Goal: Transaction & Acquisition: Purchase product/service

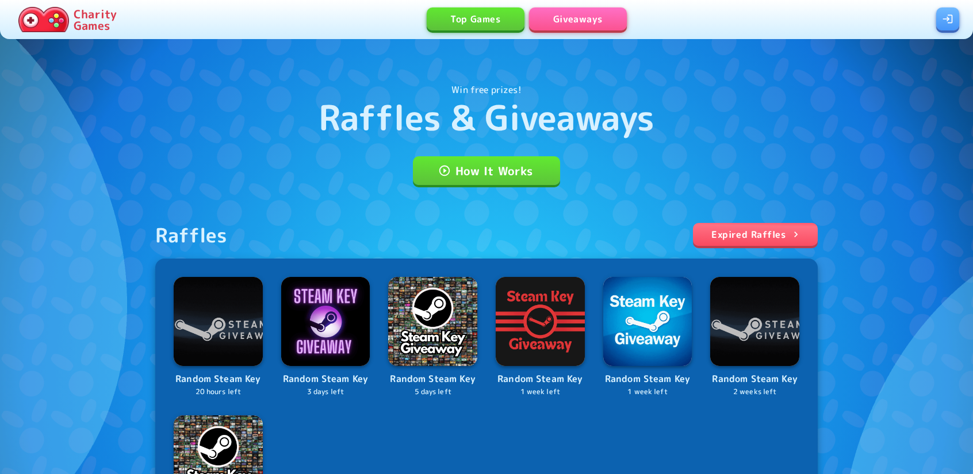
click at [949, 24] on link at bounding box center [947, 18] width 23 height 23
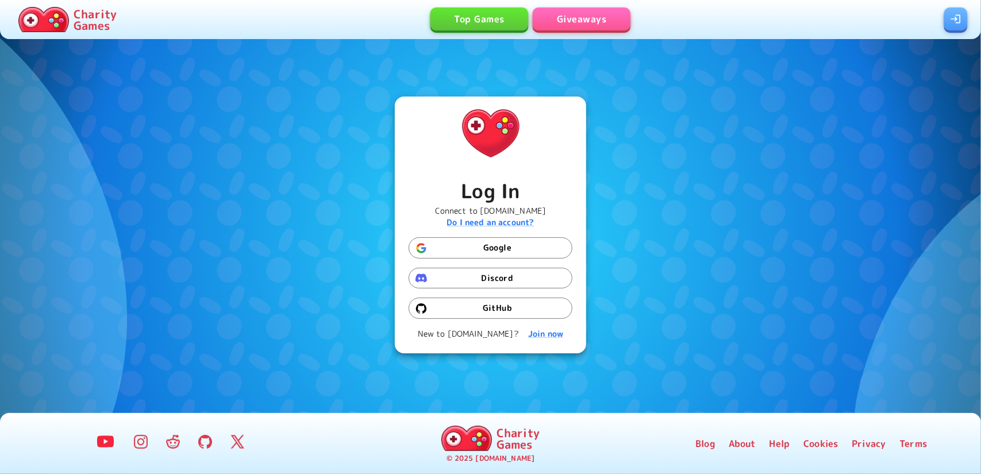
click at [489, 251] on button "Google" at bounding box center [491, 247] width 164 height 21
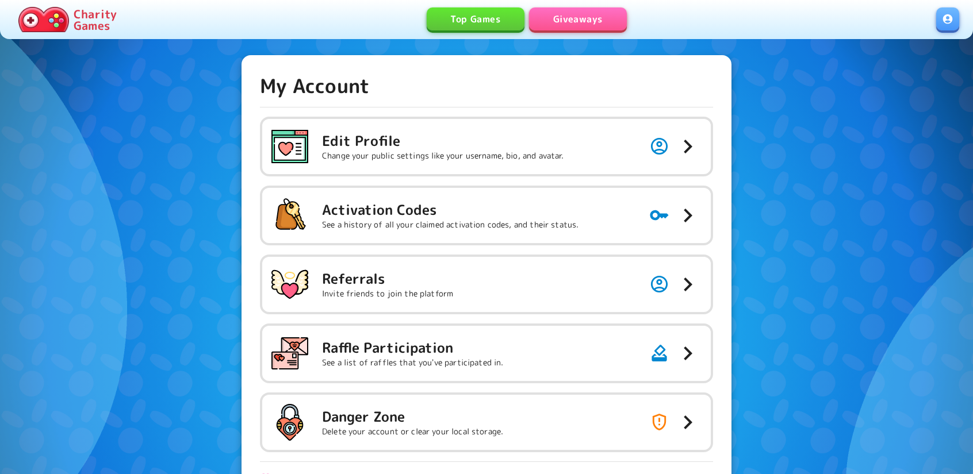
click at [584, 27] on link "Giveaways" at bounding box center [578, 18] width 98 height 23
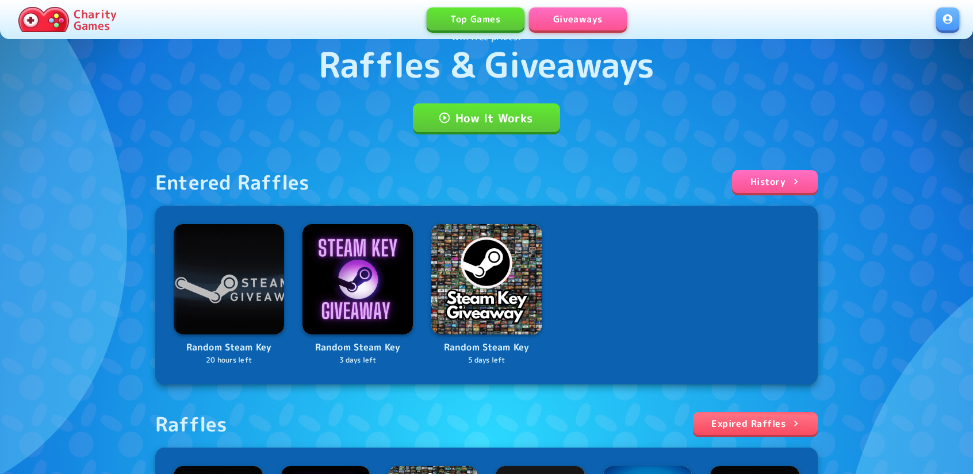
scroll to position [287, 0]
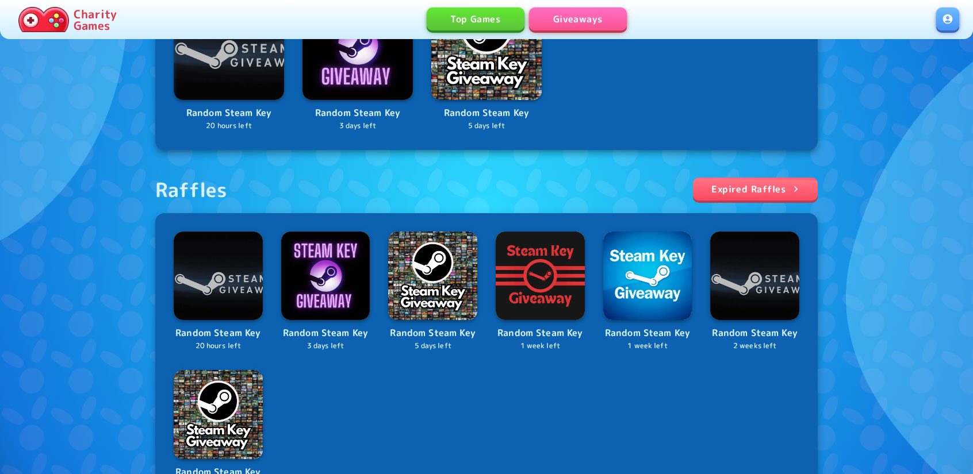
click at [797, 185] on icon at bounding box center [795, 188] width 11 height 11
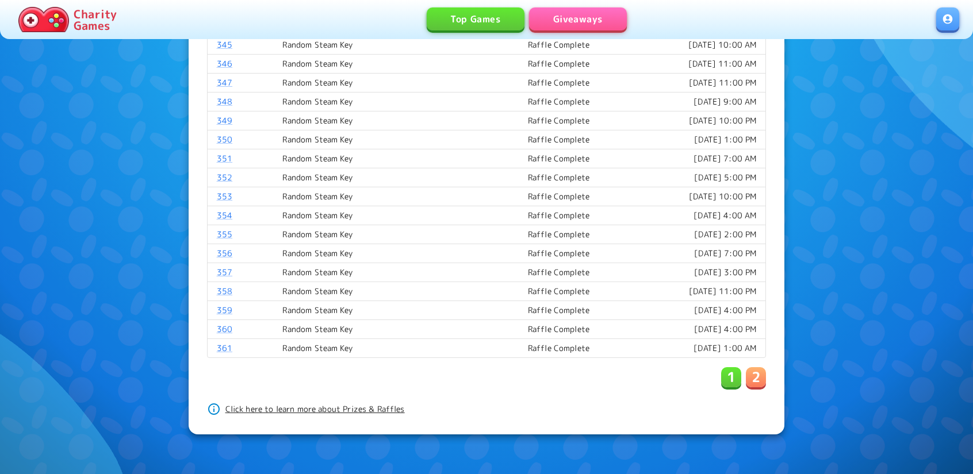
scroll to position [808, 0]
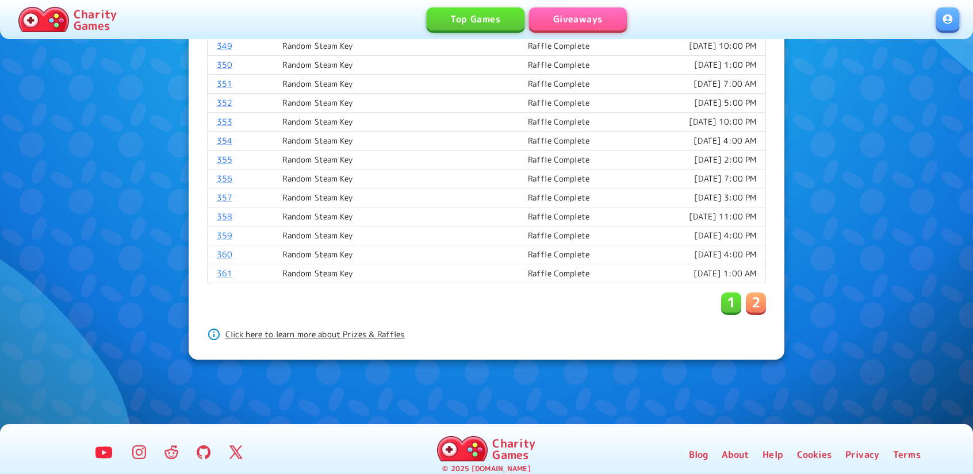
click at [757, 298] on p "2" at bounding box center [755, 302] width 9 height 18
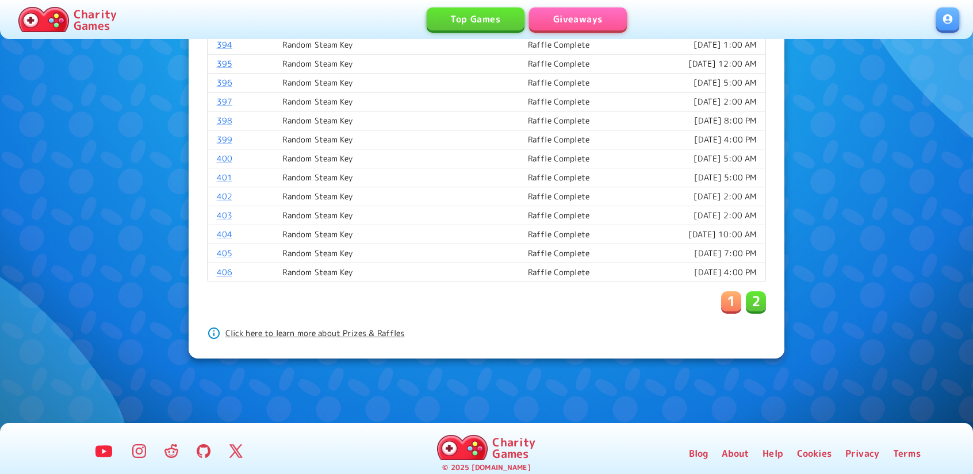
click at [220, 267] on link "406" at bounding box center [225, 272] width 16 height 11
click at [224, 248] on link "405" at bounding box center [225, 253] width 16 height 11
click at [222, 231] on link "404" at bounding box center [225, 234] width 16 height 11
click at [224, 210] on link "403" at bounding box center [225, 215] width 16 height 11
click at [225, 210] on link "403" at bounding box center [225, 215] width 16 height 11
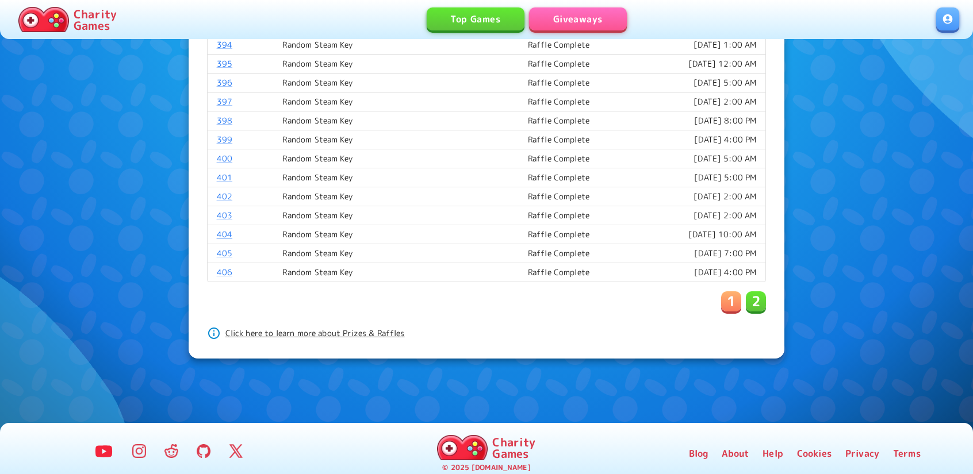
click at [222, 229] on link "404" at bounding box center [225, 234] width 16 height 11
click at [226, 191] on link "402" at bounding box center [225, 196] width 16 height 11
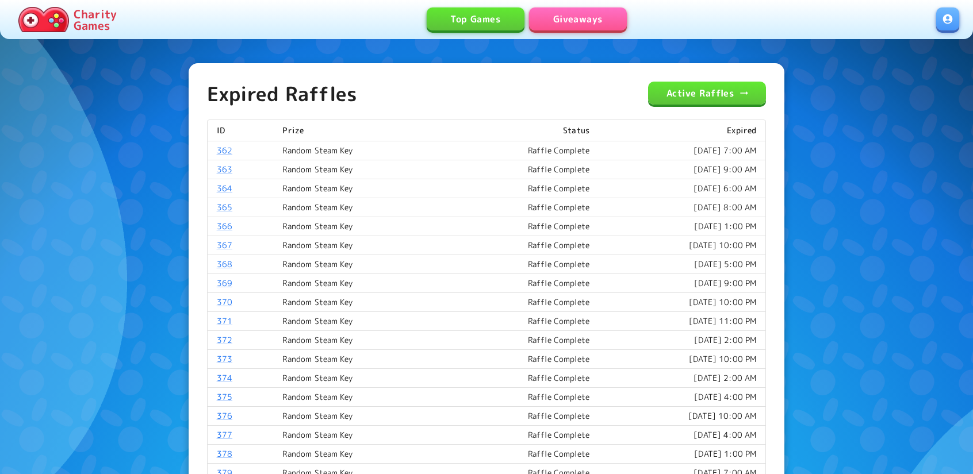
scroll to position [0, 0]
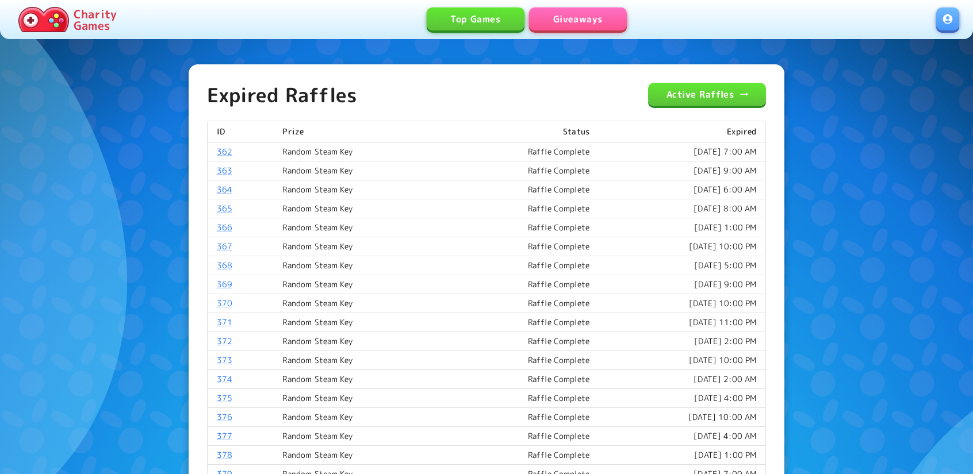
click at [582, 14] on link "Giveaways" at bounding box center [578, 18] width 98 height 23
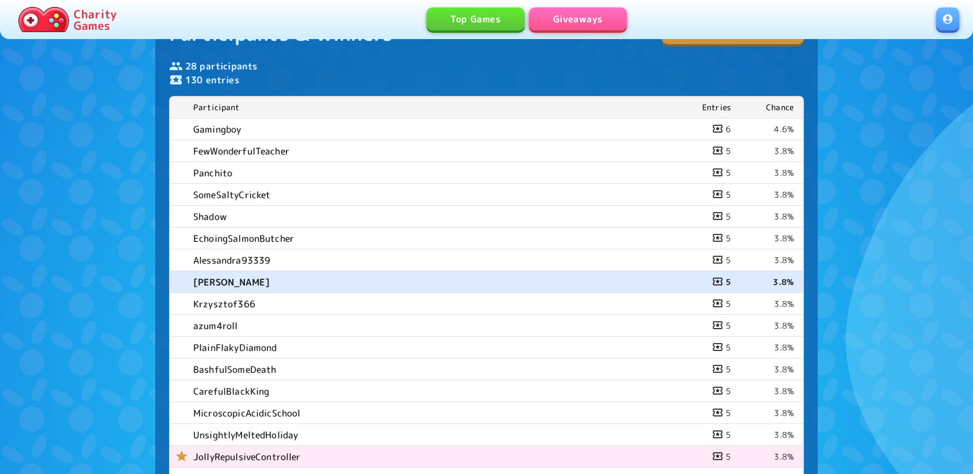
scroll to position [575, 0]
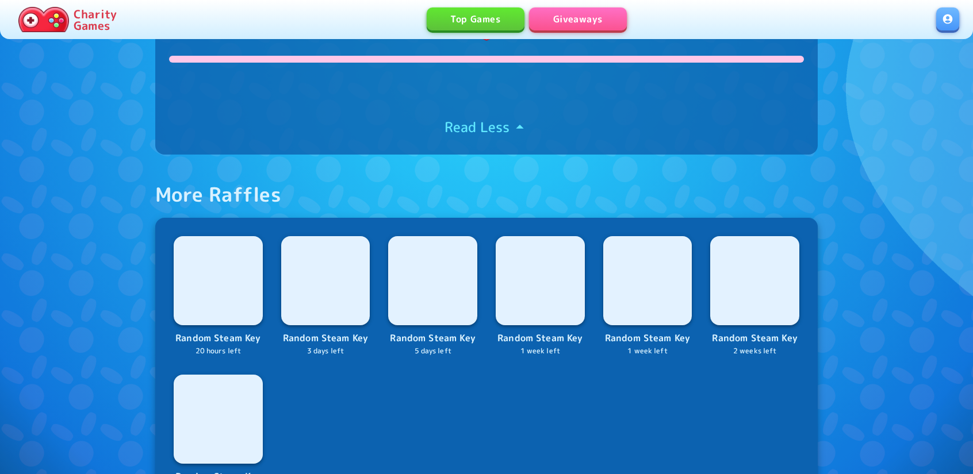
scroll to position [575, 0]
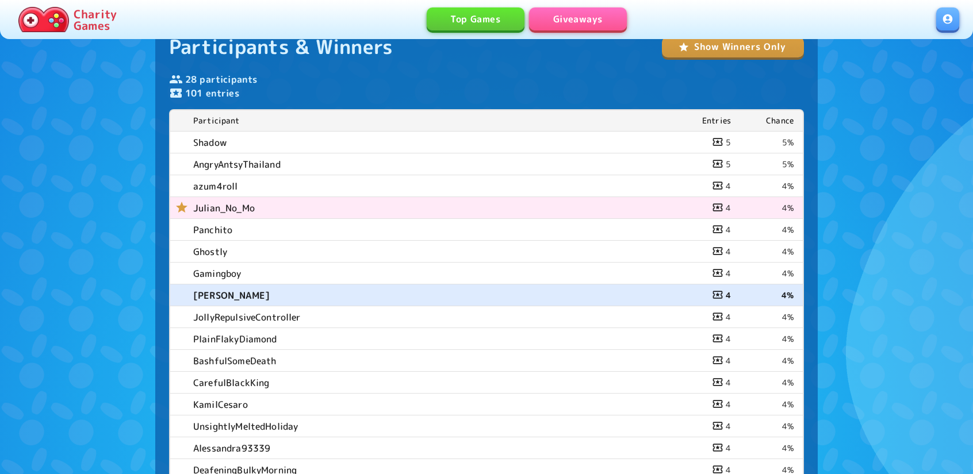
scroll to position [460, 0]
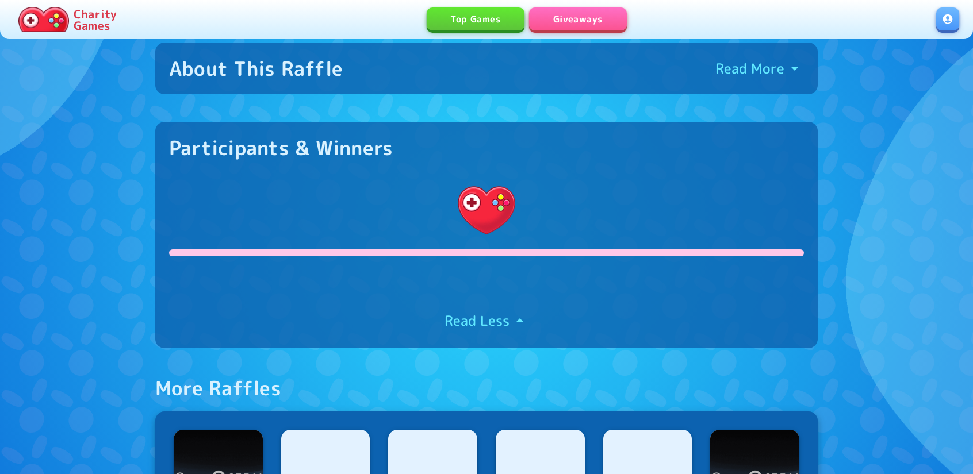
scroll to position [517, 0]
